Goal: Complete application form: Complete application form

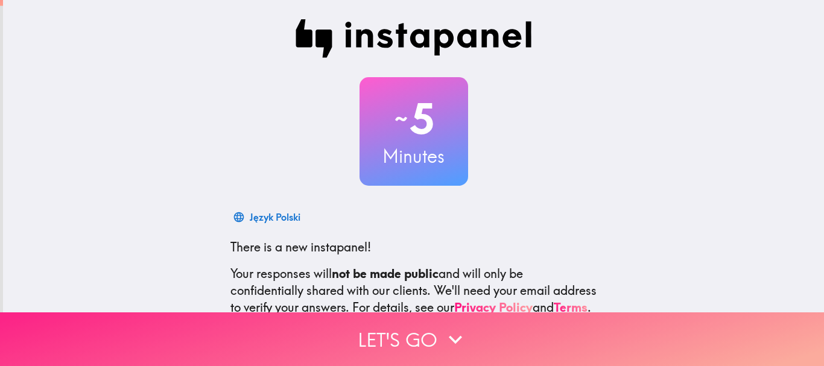
click at [369, 334] on button "Let's go" at bounding box center [412, 340] width 824 height 54
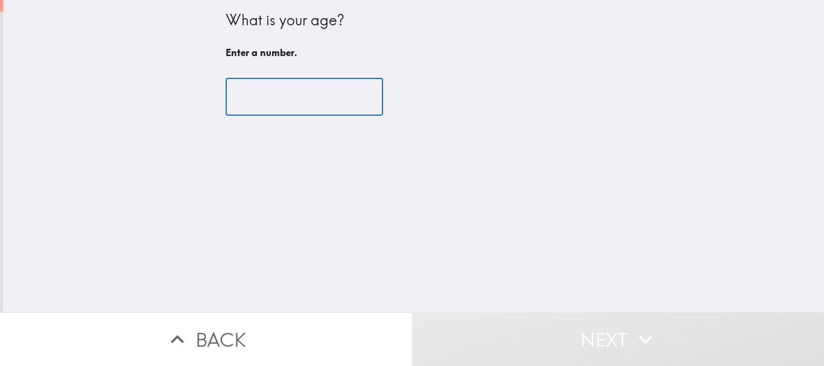
click at [278, 102] on input "number" at bounding box center [304, 96] width 157 height 37
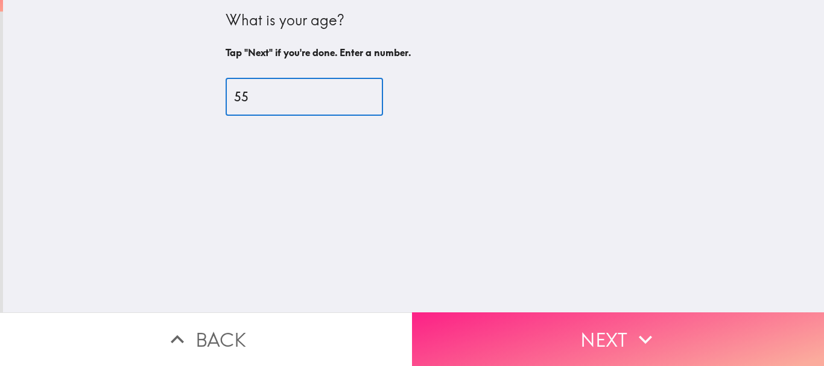
type input "55"
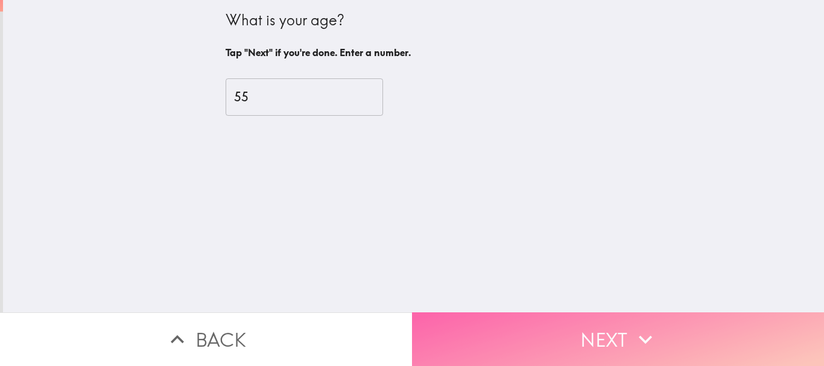
click at [534, 339] on button "Next" at bounding box center [618, 340] width 412 height 54
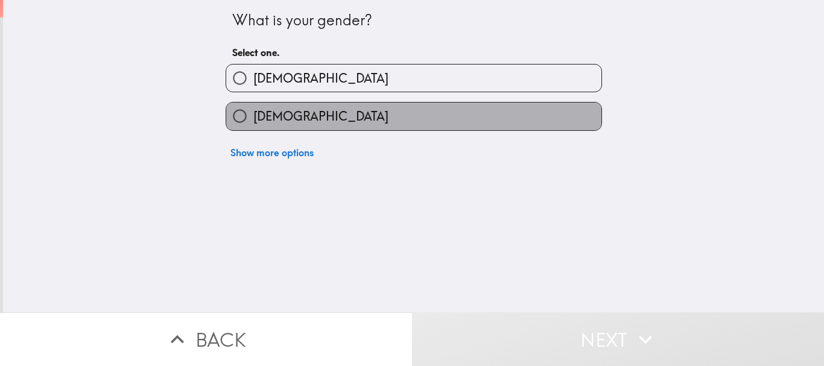
click at [254, 113] on span "[DEMOGRAPHIC_DATA]" at bounding box center [320, 116] width 135 height 17
click at [253, 113] on input "[DEMOGRAPHIC_DATA]" at bounding box center [239, 116] width 27 height 27
radio input "true"
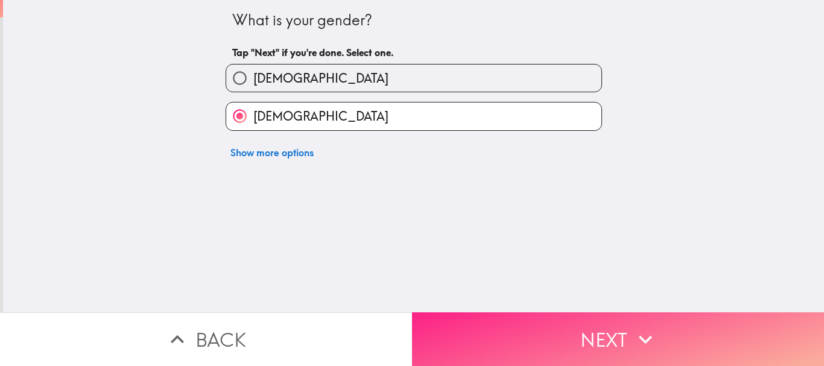
click at [540, 322] on button "Next" at bounding box center [618, 340] width 412 height 54
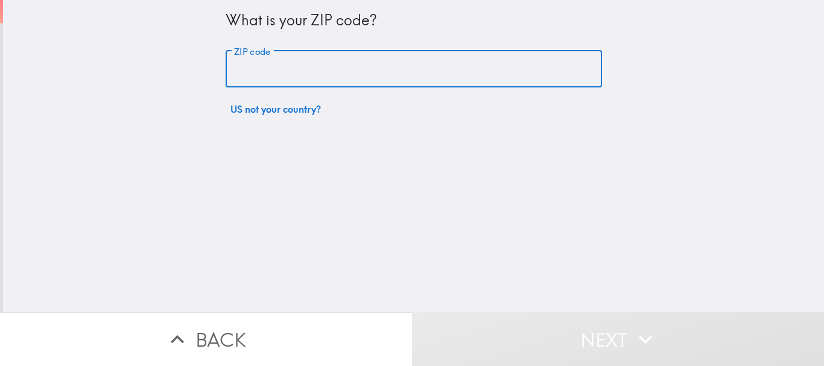
click at [306, 64] on input "ZIP code" at bounding box center [414, 69] width 376 height 37
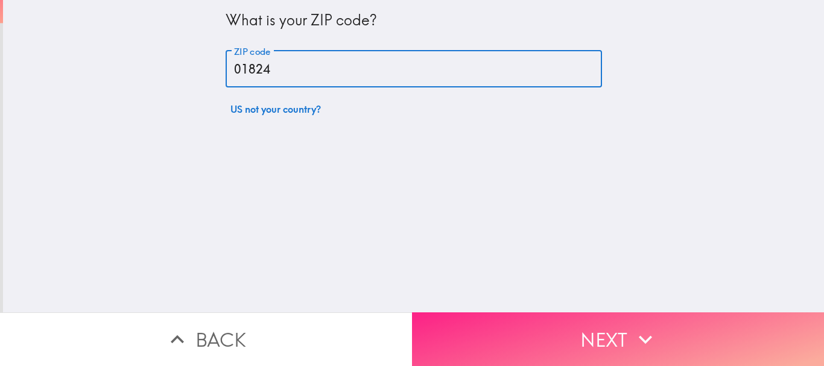
type input "01824"
click at [511, 330] on button "Next" at bounding box center [618, 340] width 412 height 54
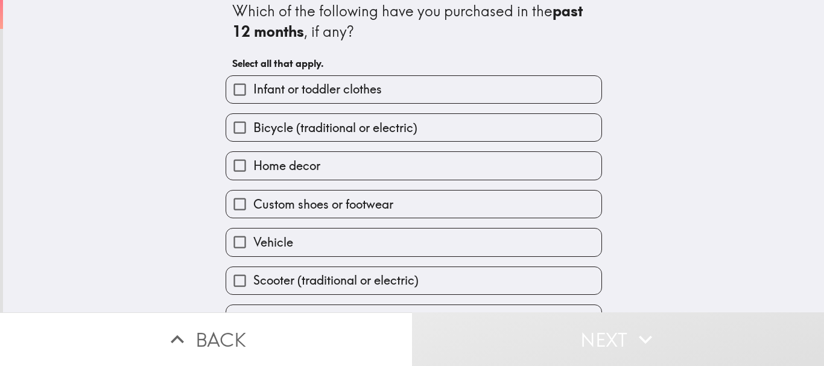
scroll to position [77, 0]
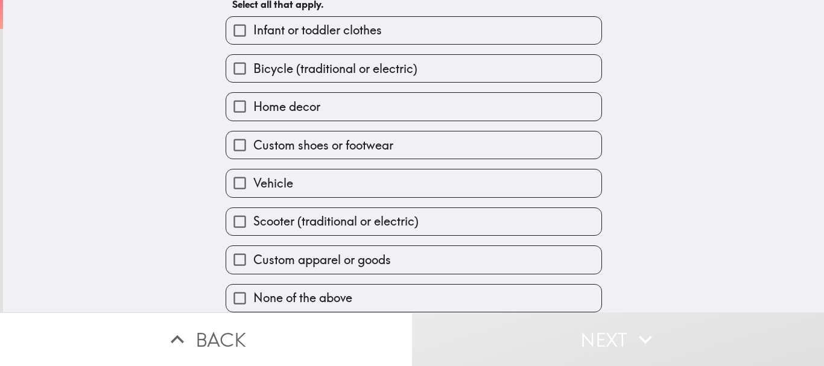
click at [335, 290] on span "None of the above" at bounding box center [302, 298] width 99 height 17
click at [253, 290] on input "None of the above" at bounding box center [239, 298] width 27 height 27
checkbox input "true"
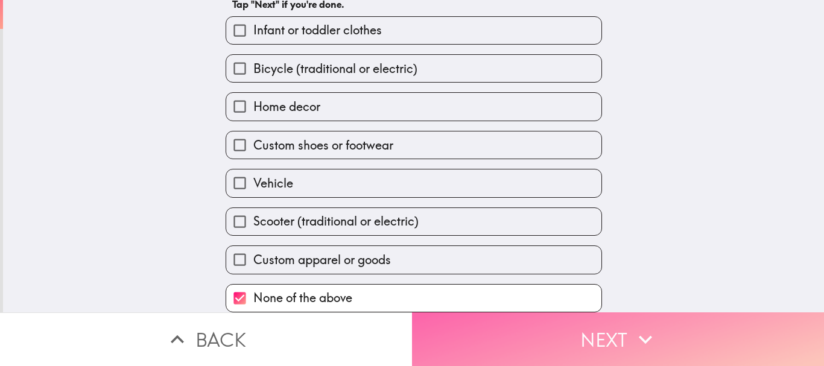
click at [519, 340] on button "Next" at bounding box center [618, 340] width 412 height 54
